Goal: Navigation & Orientation: Find specific page/section

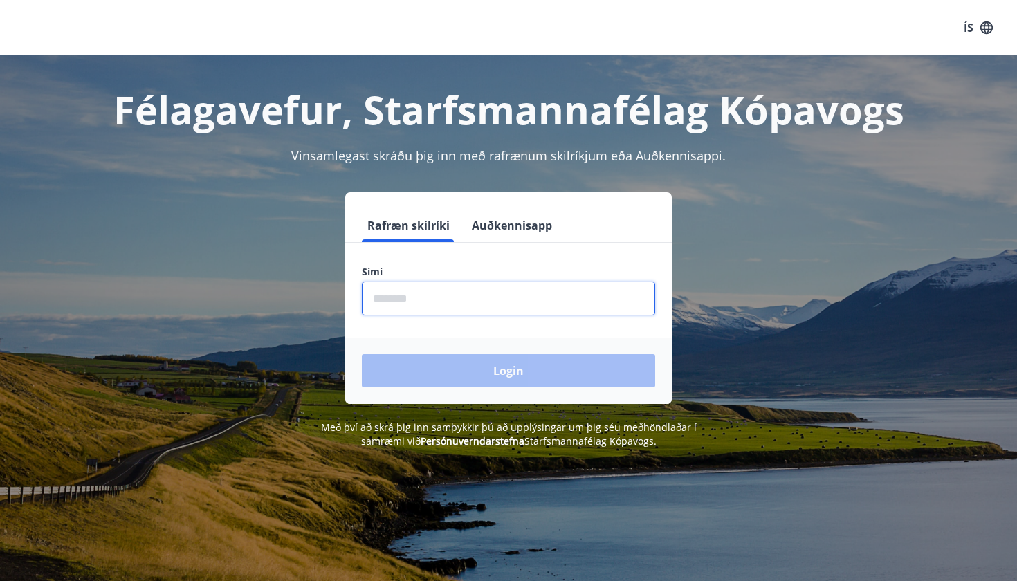
click at [476, 292] on input "phone" at bounding box center [508, 299] width 293 height 34
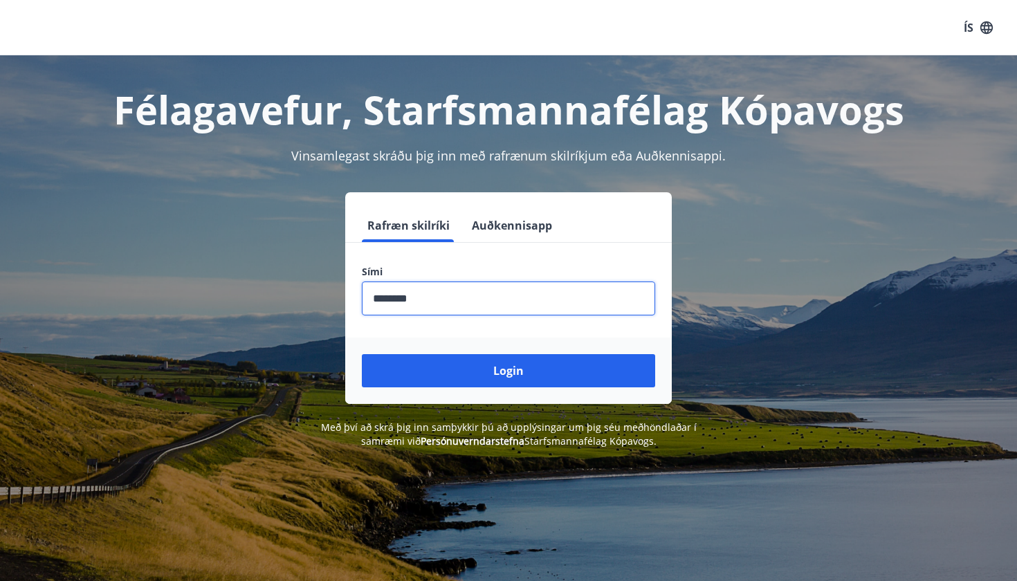
type input "********"
click at [509, 371] on button "Login" at bounding box center [508, 370] width 293 height 33
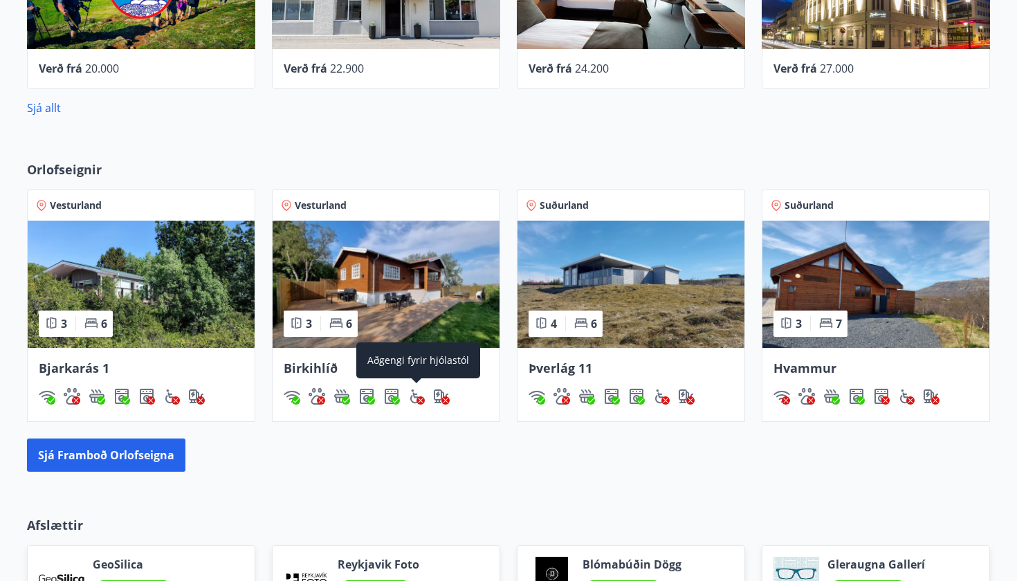
scroll to position [1163, 0]
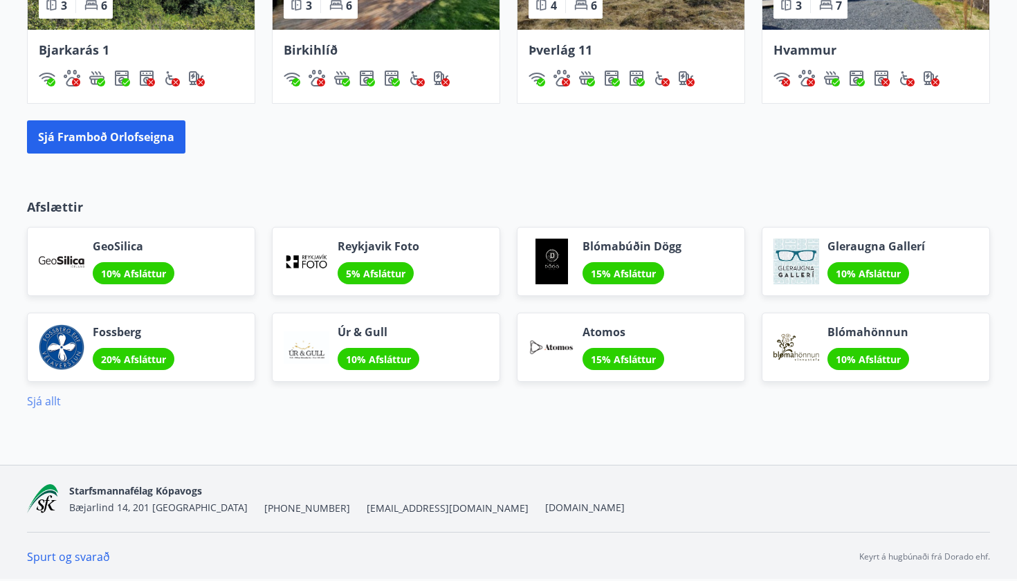
click at [50, 402] on link "Sjá allt" at bounding box center [44, 401] width 34 height 15
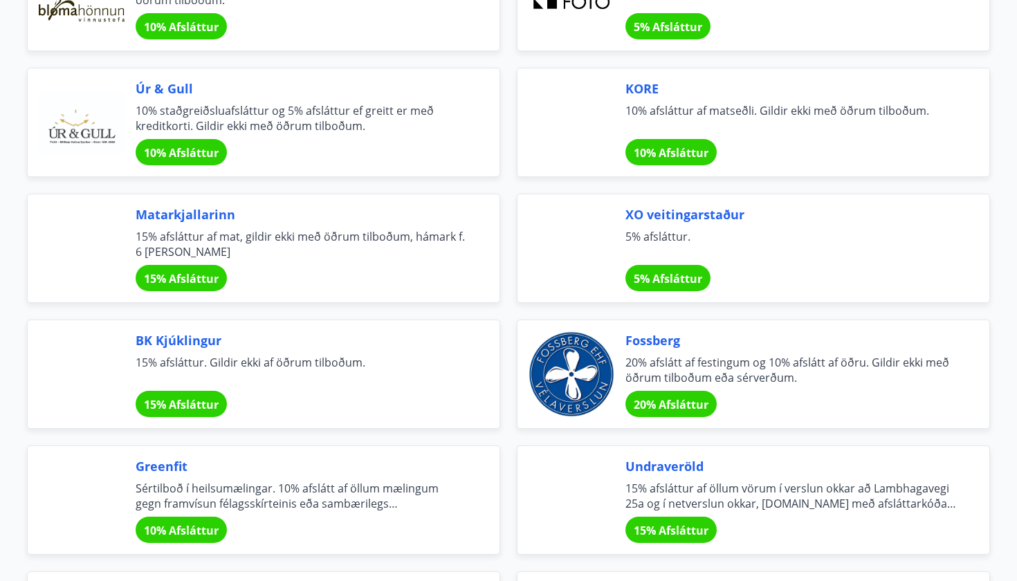
scroll to position [1445, 0]
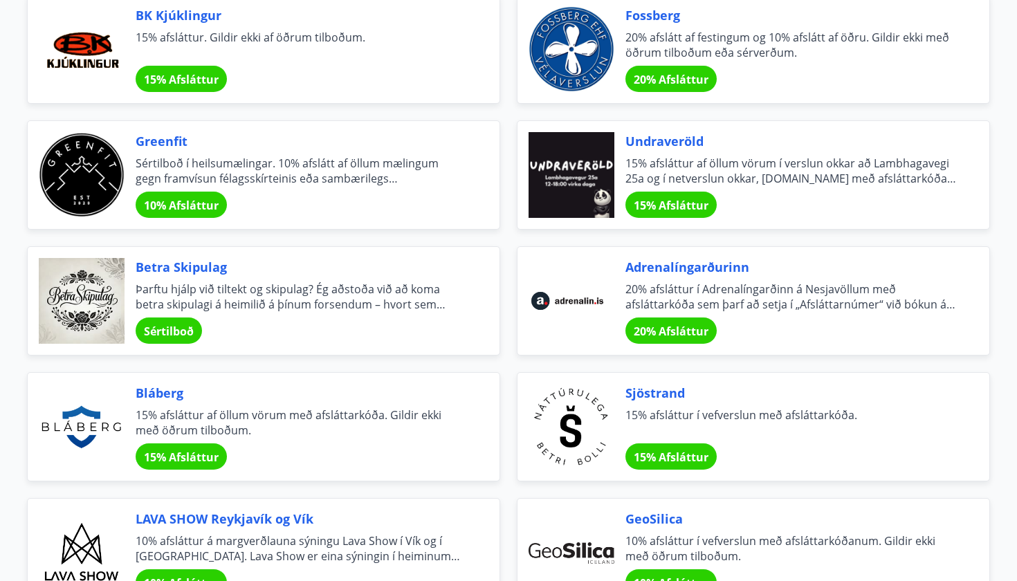
click at [171, 332] on span "Sértilboð" at bounding box center [169, 331] width 50 height 15
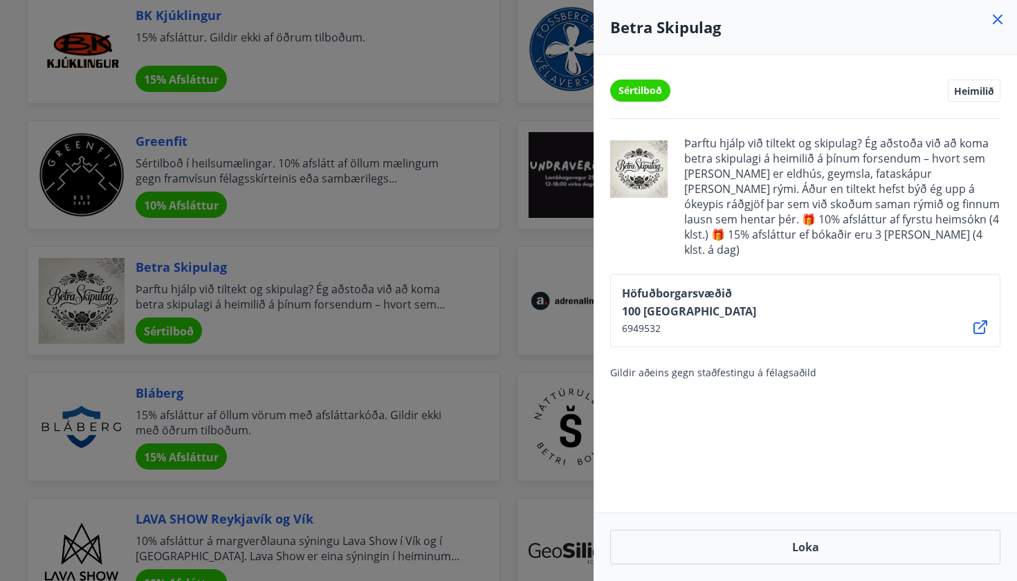
click at [1000, 18] on icon at bounding box center [998, 20] width 10 height 10
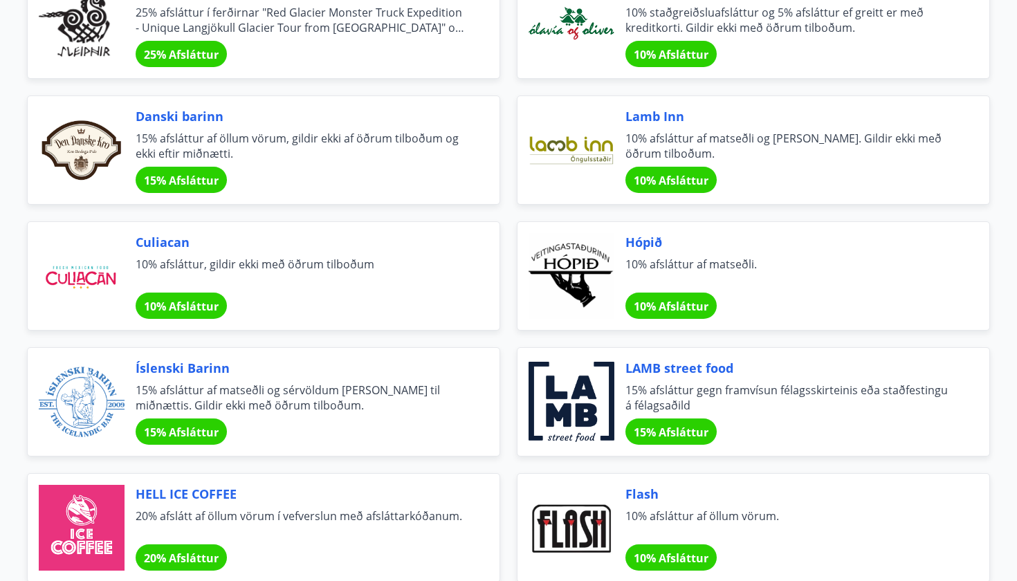
scroll to position [3867, 0]
